Goal: Information Seeking & Learning: Learn about a topic

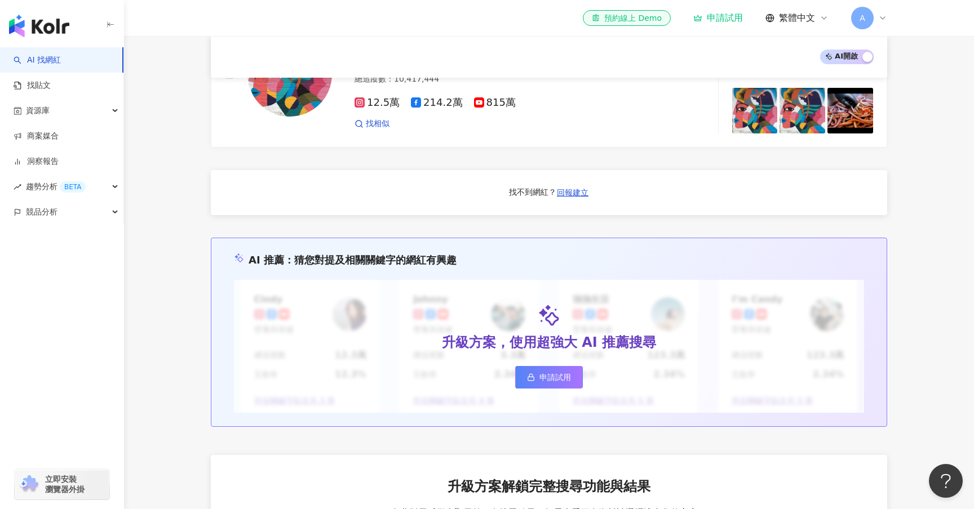
scroll to position [1173, 0]
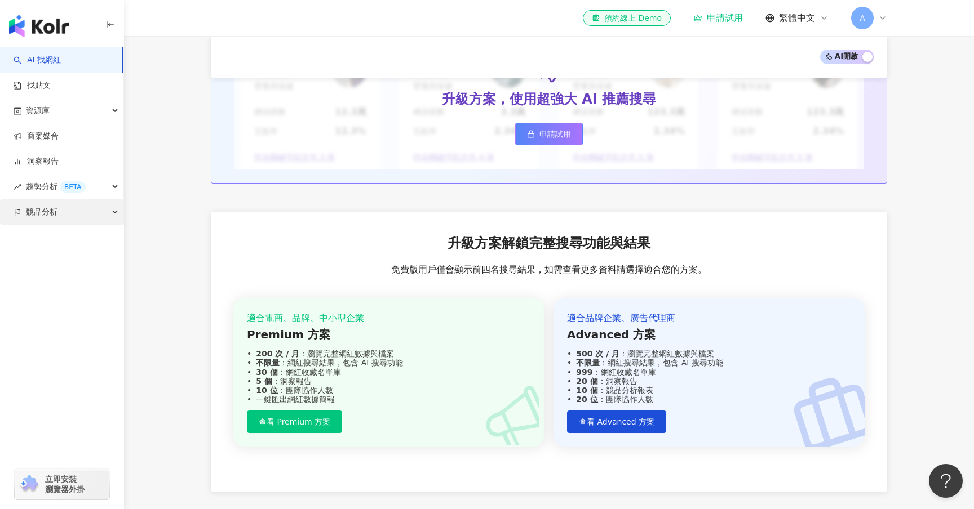
click at [63, 215] on div "競品分析" at bounding box center [61, 211] width 123 height 25
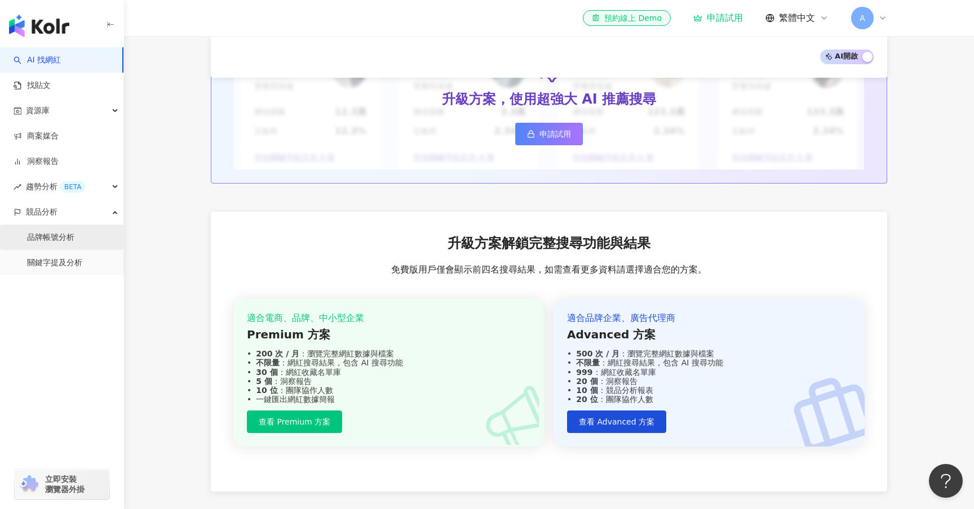
click at [65, 239] on link "品牌帳號分析" at bounding box center [50, 237] width 47 height 11
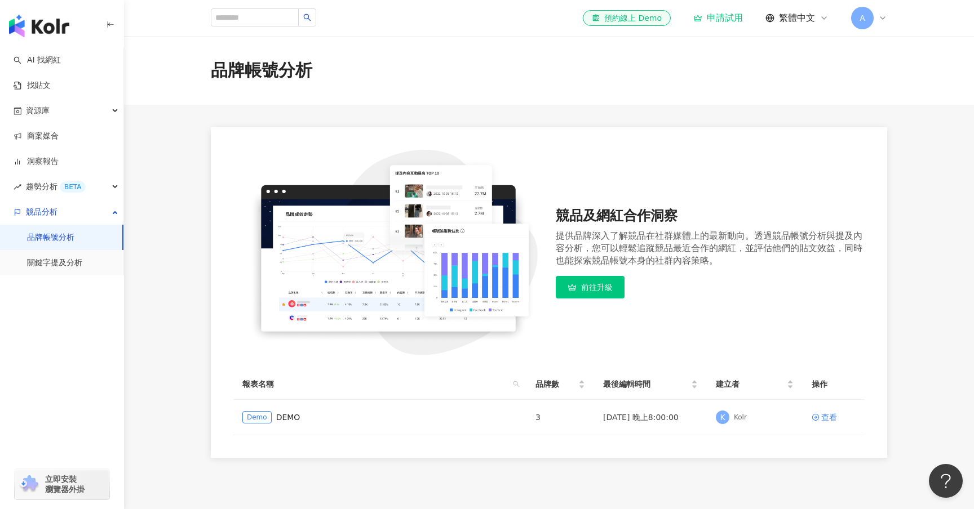
scroll to position [74, 0]
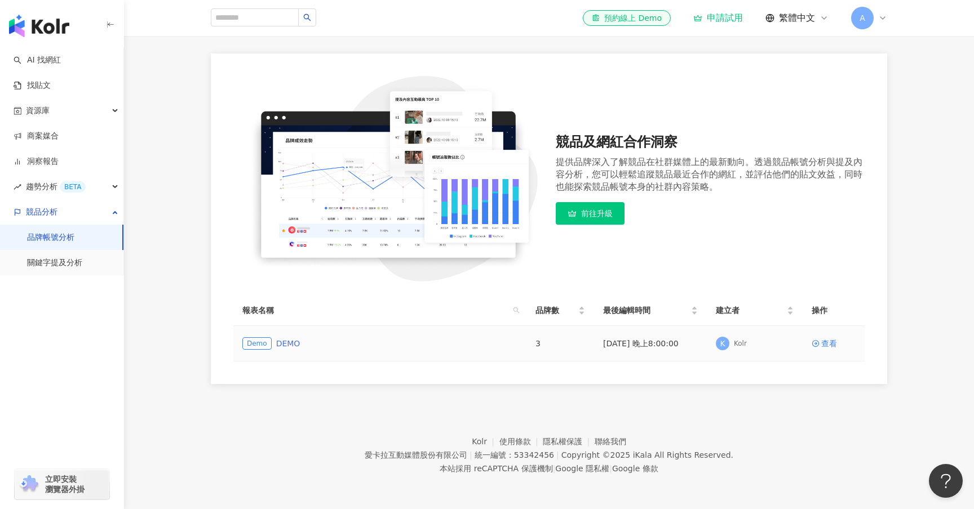
click at [284, 348] on link "DEMO" at bounding box center [288, 344] width 24 height 12
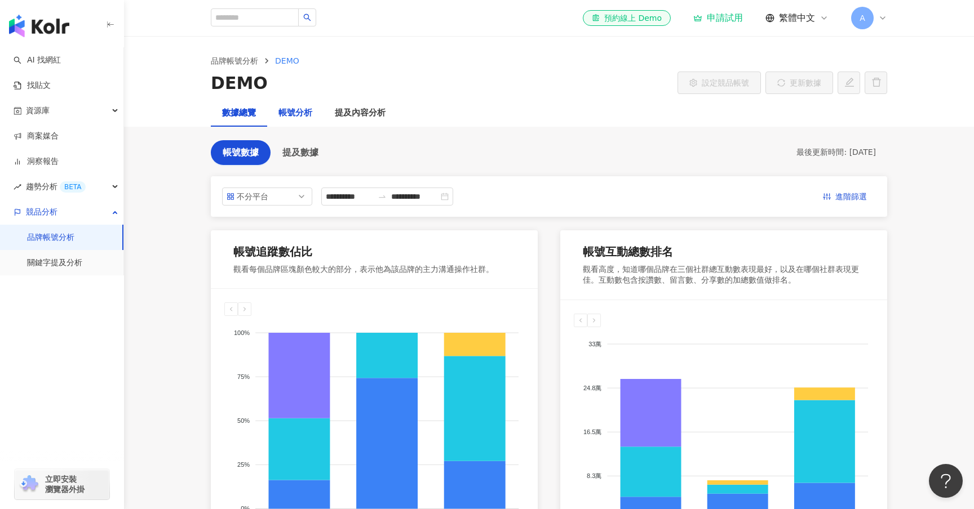
click at [295, 112] on div "帳號分析" at bounding box center [295, 114] width 34 height 14
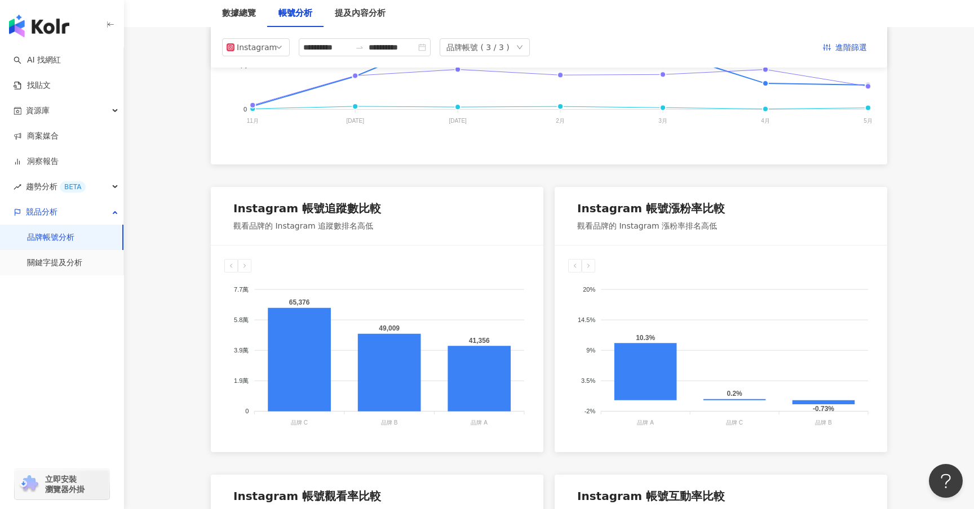
scroll to position [115, 0]
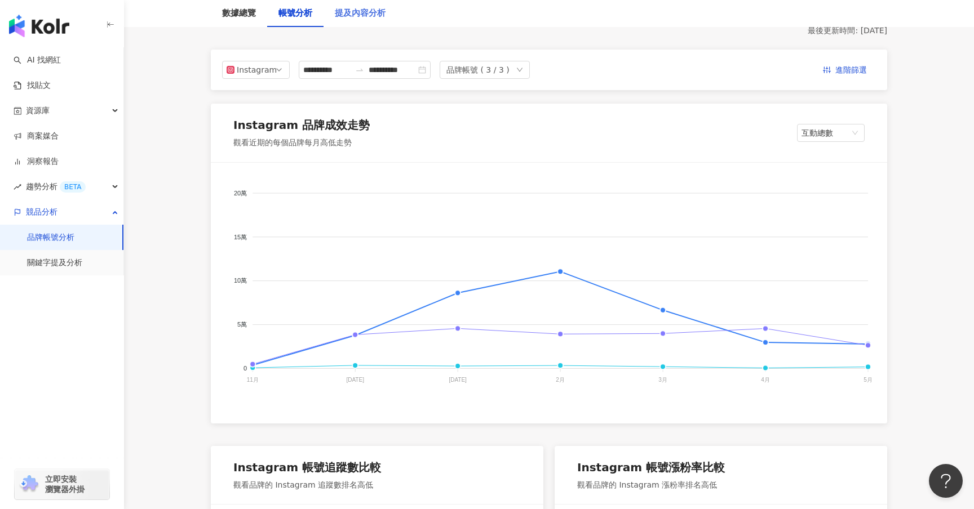
click at [354, 2] on div "提及內容分析" at bounding box center [359, 13] width 73 height 27
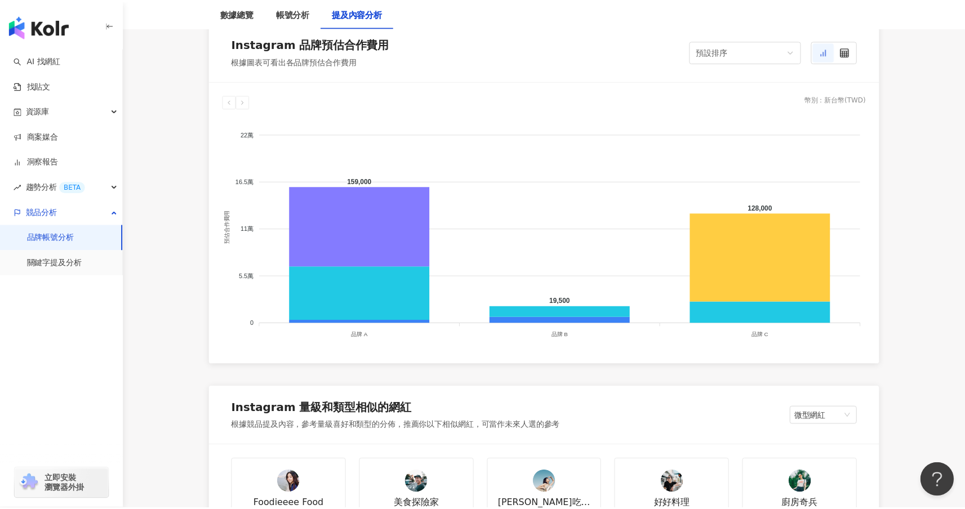
scroll to position [1222, 0]
